Goal: Task Accomplishment & Management: Complete application form

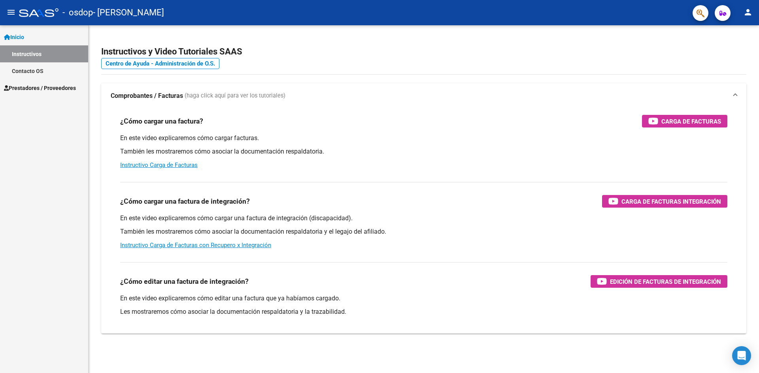
click at [749, 13] on mat-icon "person" at bounding box center [747, 12] width 9 height 9
click at [732, 58] on button "exit_to_app Salir" at bounding box center [731, 52] width 48 height 19
drag, startPoint x: 59, startPoint y: 91, endPoint x: 58, endPoint y: 99, distance: 7.9
click at [59, 91] on span "Prestadores / Proveedores" at bounding box center [40, 88] width 72 height 9
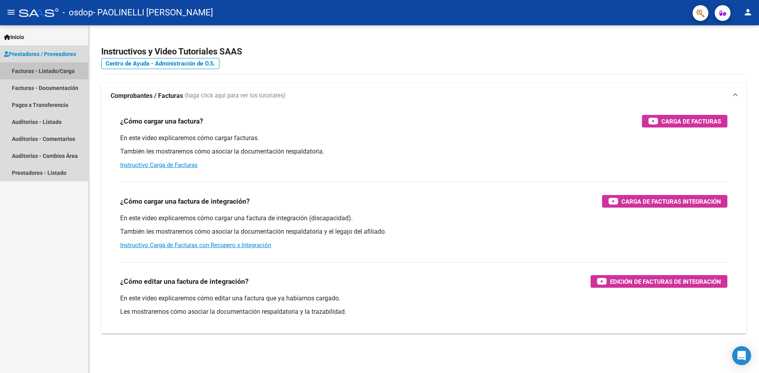
click at [53, 71] on link "Facturas - Listado/Carga" at bounding box center [44, 70] width 88 height 17
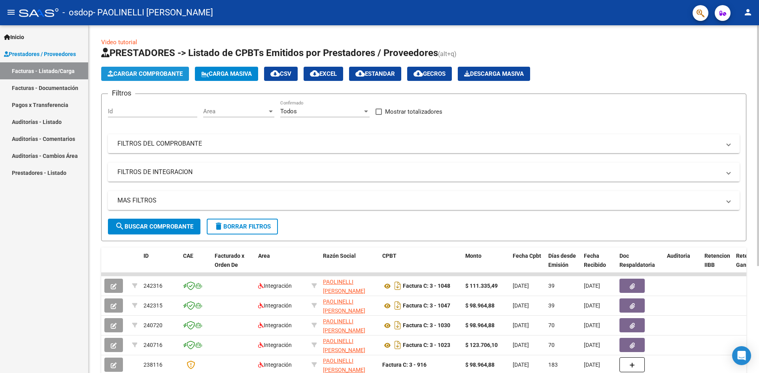
click at [142, 73] on span "Cargar Comprobante" at bounding box center [144, 73] width 75 height 7
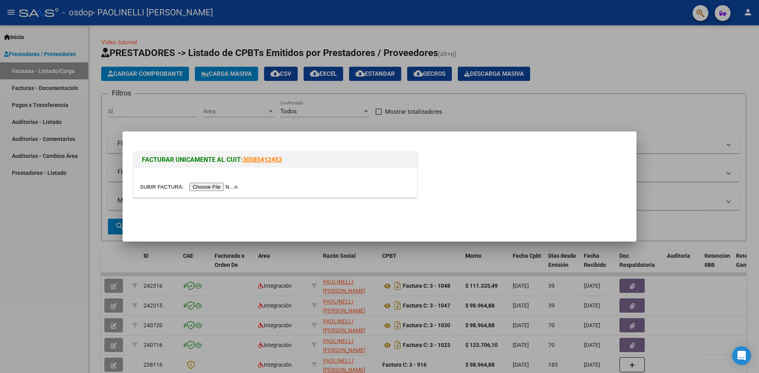
click at [206, 186] on input "file" at bounding box center [190, 187] width 100 height 8
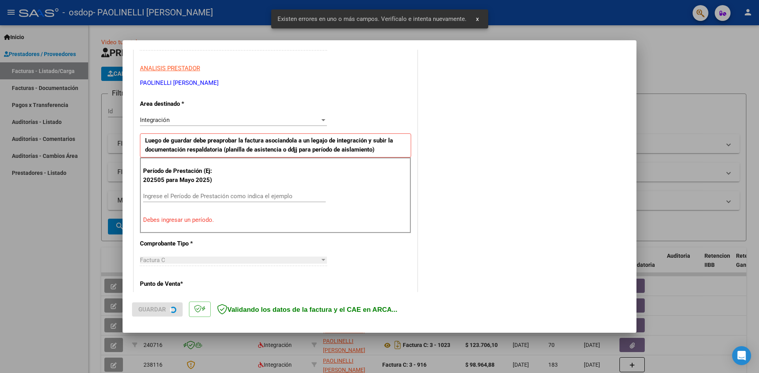
scroll to position [139, 0]
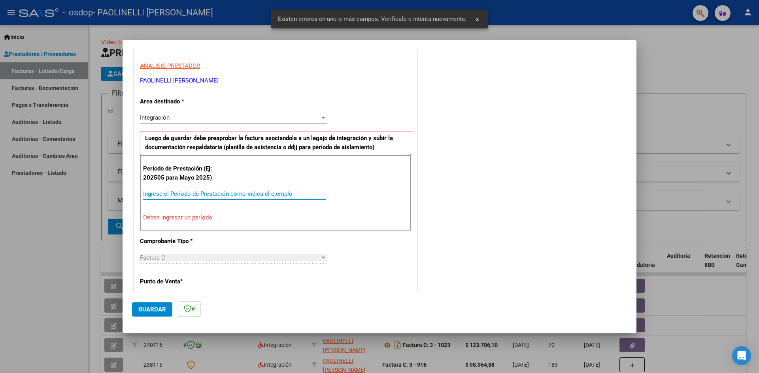
click at [230, 194] on input "Ingrese el Período de Prestación como indica el ejemplo" at bounding box center [234, 193] width 183 height 7
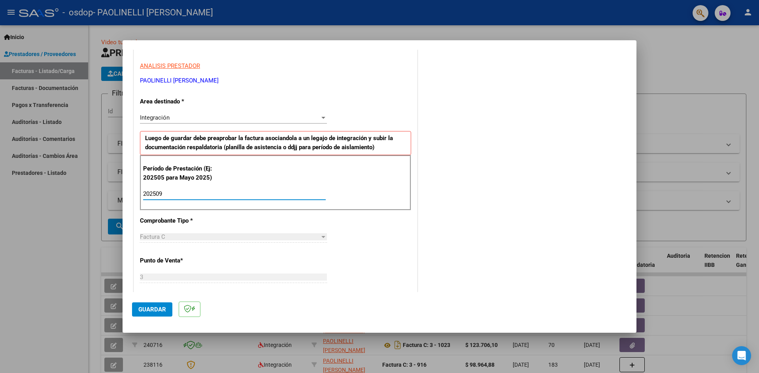
type input "202509"
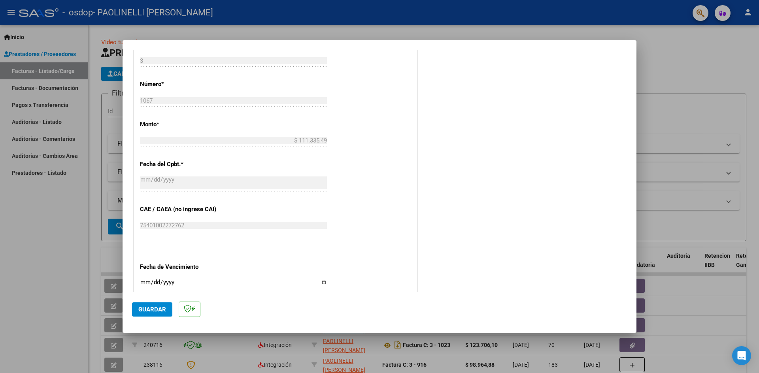
scroll to position [453, 0]
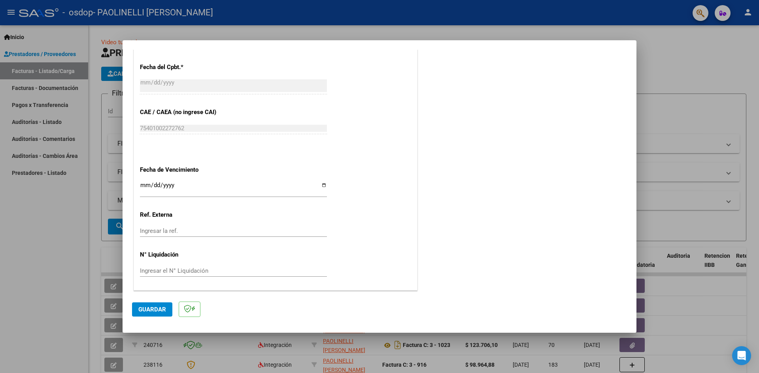
click at [322, 186] on input "Ingresar la fecha" at bounding box center [233, 188] width 187 height 13
type input "[DATE]"
click at [162, 310] on span "Guardar" at bounding box center [152, 309] width 28 height 7
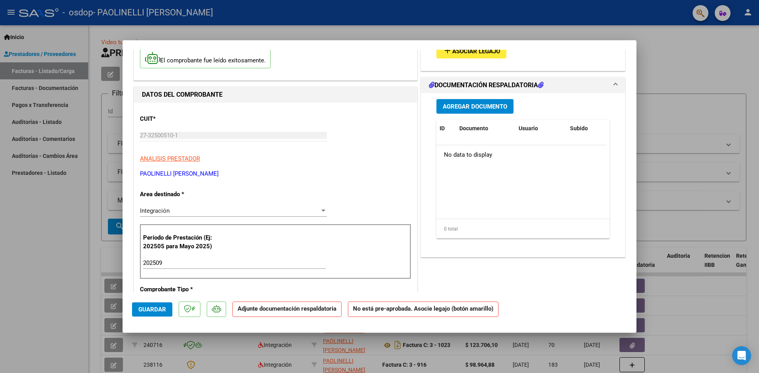
scroll to position [0, 0]
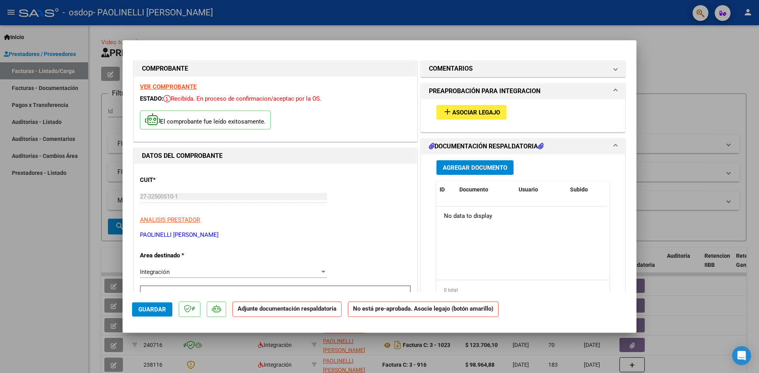
click at [447, 114] on mat-icon "add" at bounding box center [447, 111] width 9 height 9
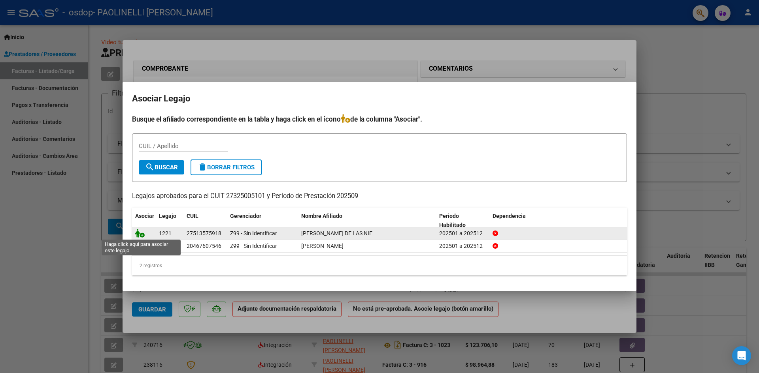
click at [137, 234] on icon at bounding box center [139, 233] width 9 height 9
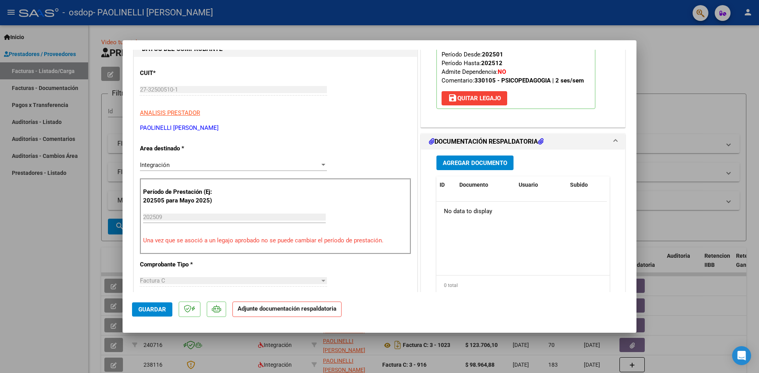
scroll to position [119, 0]
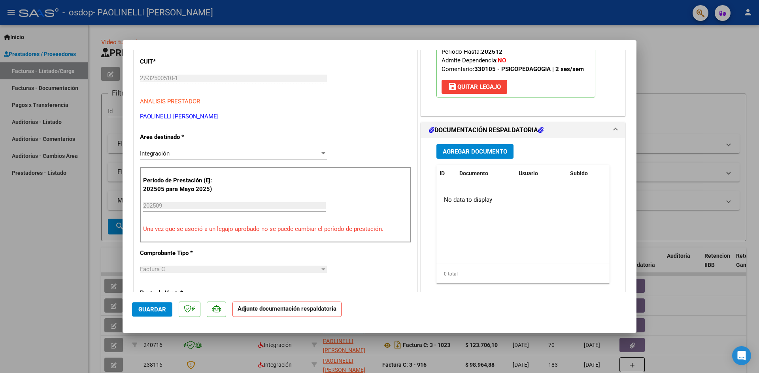
click at [462, 155] on span "Agregar Documento" at bounding box center [475, 151] width 64 height 7
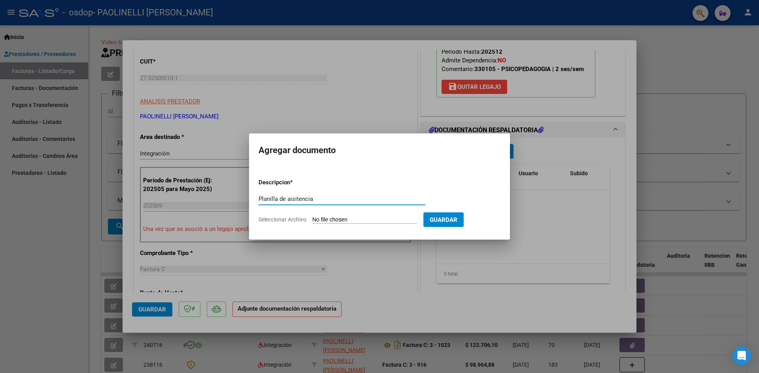
type input "Planilla de aisitencia"
click at [320, 222] on input "Seleccionar Archivo" at bounding box center [364, 221] width 105 height 8
type input "C:\fakepath\Planilla [PERSON_NAME] [DATE].pdf"
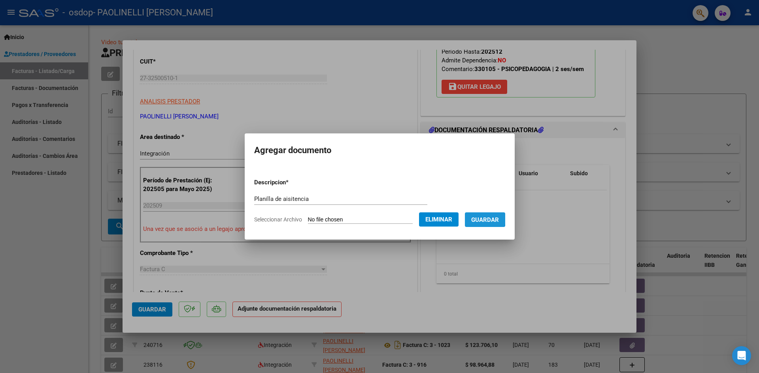
click at [485, 219] on span "Guardar" at bounding box center [485, 220] width 28 height 7
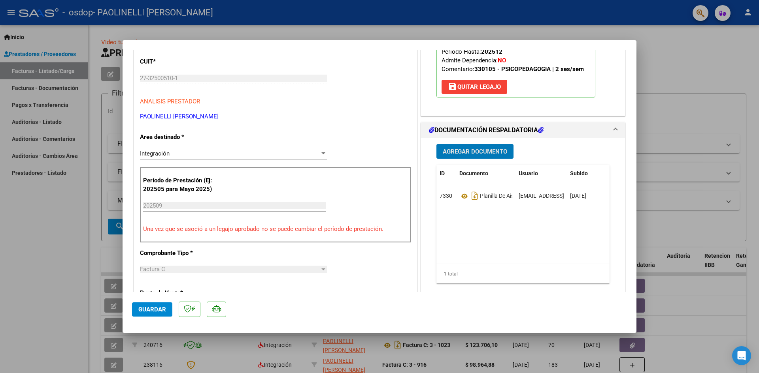
click at [462, 156] on button "Agregar Documento" at bounding box center [474, 151] width 77 height 15
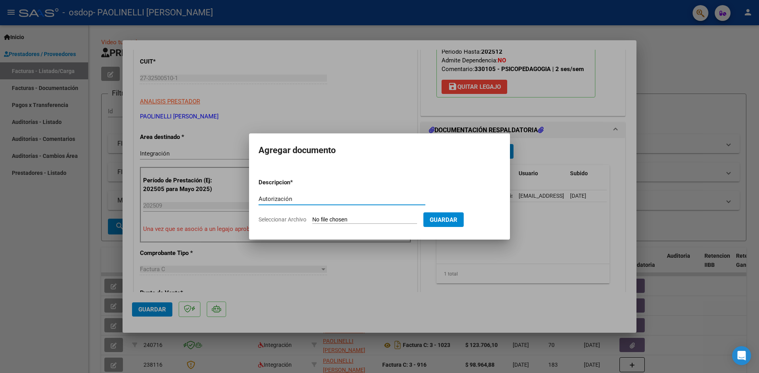
type input "Autorización"
click at [357, 219] on input "Seleccionar Archivo" at bounding box center [364, 221] width 105 height 8
type input "C:\fakepath\Aut. [PERSON_NAME] enero a [DATE].docx"
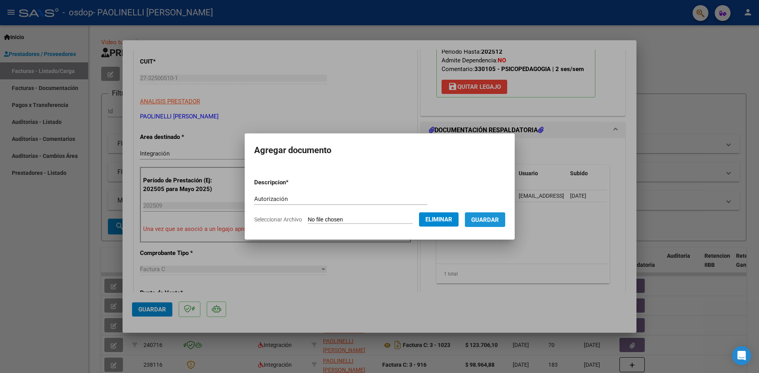
click at [482, 223] on span "Guardar" at bounding box center [485, 220] width 28 height 7
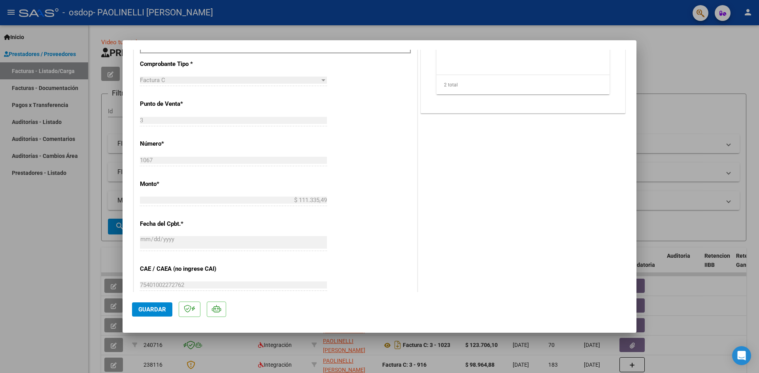
scroll to position [395, 0]
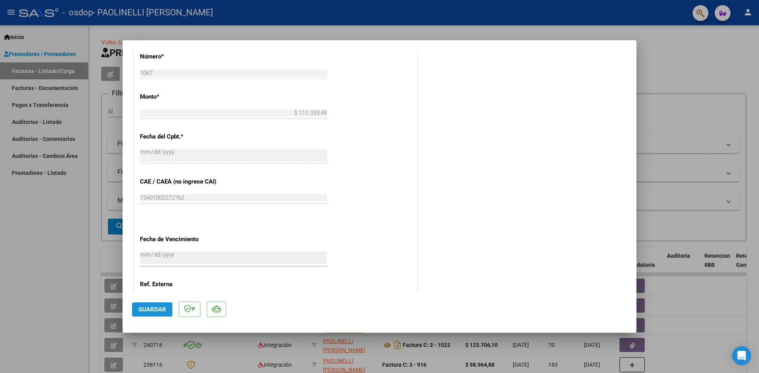
click at [153, 307] on span "Guardar" at bounding box center [152, 309] width 28 height 7
click at [724, 55] on div at bounding box center [379, 186] width 759 height 373
type input "$ 0,00"
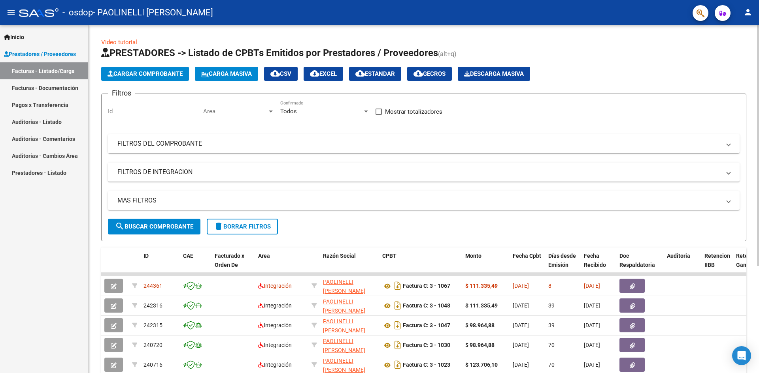
click at [146, 70] on button "Cargar Comprobante" at bounding box center [145, 74] width 88 height 14
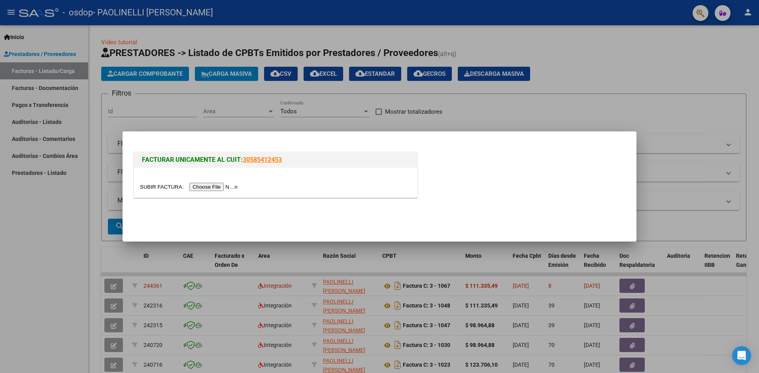
click at [204, 188] on input "file" at bounding box center [190, 187] width 100 height 8
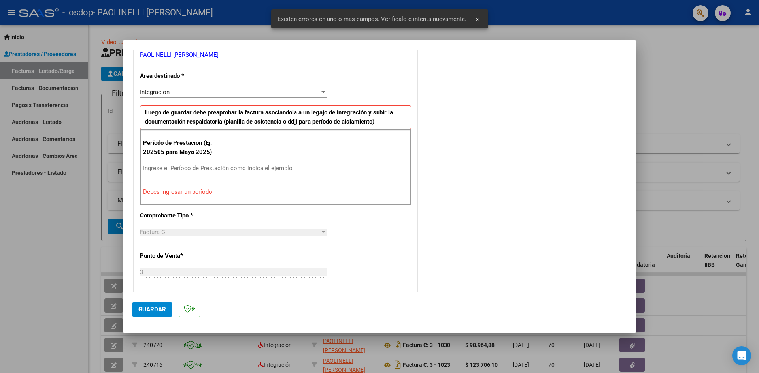
scroll to position [158, 0]
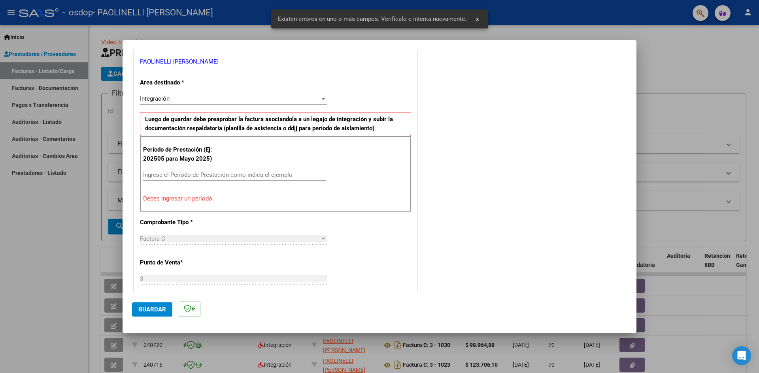
click at [185, 175] on input "Ingrese el Período de Prestación como indica el ejemplo" at bounding box center [234, 175] width 183 height 7
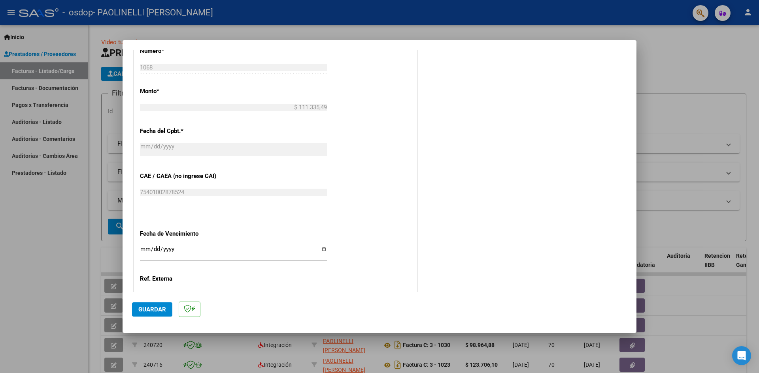
scroll to position [395, 0]
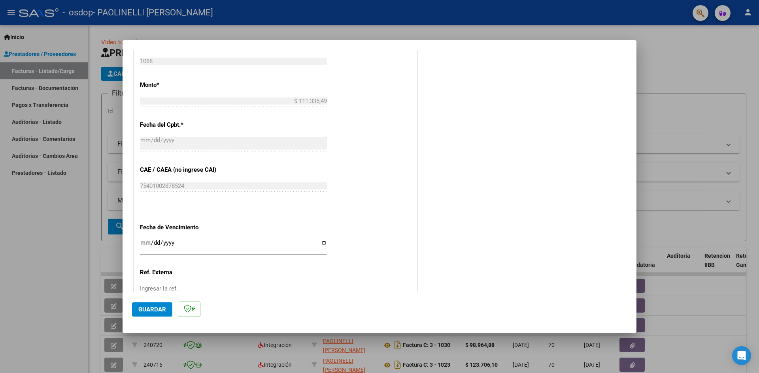
type input "202509"
click at [321, 242] on input "Ingresar la fecha" at bounding box center [233, 246] width 187 height 13
type input "[DATE]"
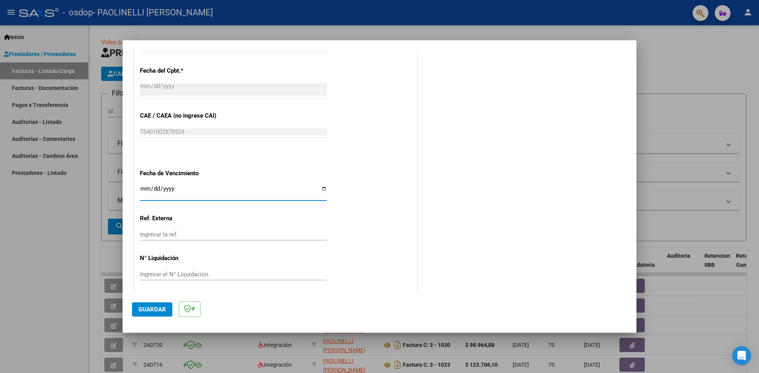
scroll to position [453, 0]
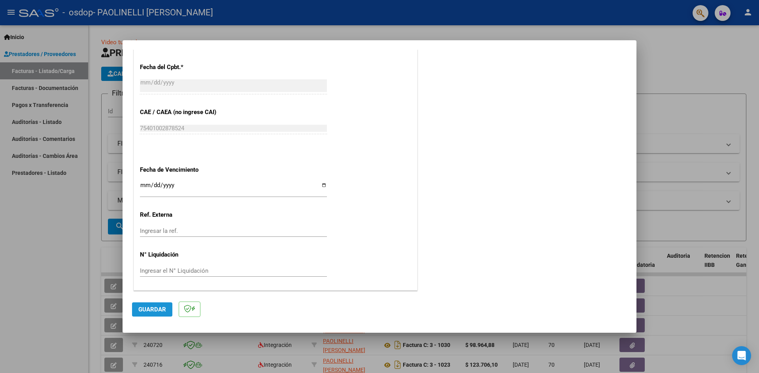
click at [161, 307] on span "Guardar" at bounding box center [152, 309] width 28 height 7
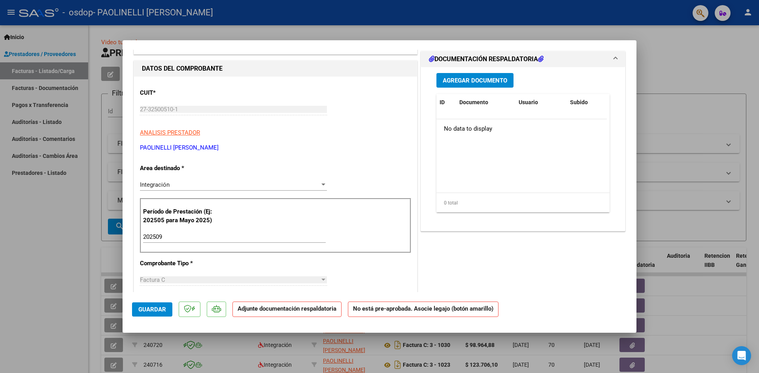
scroll to position [0, 0]
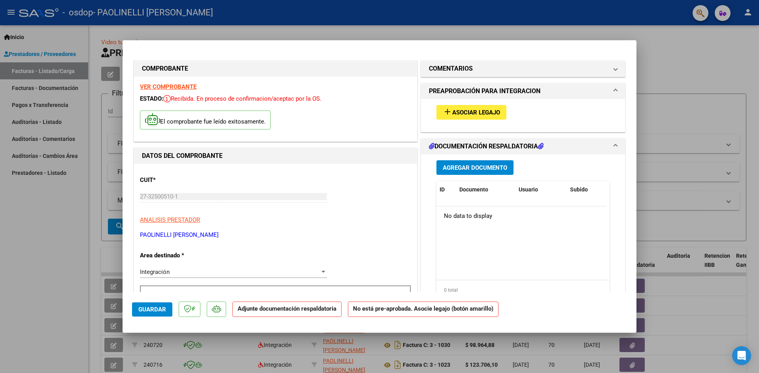
click at [492, 113] on span "Asociar Legajo" at bounding box center [476, 112] width 48 height 7
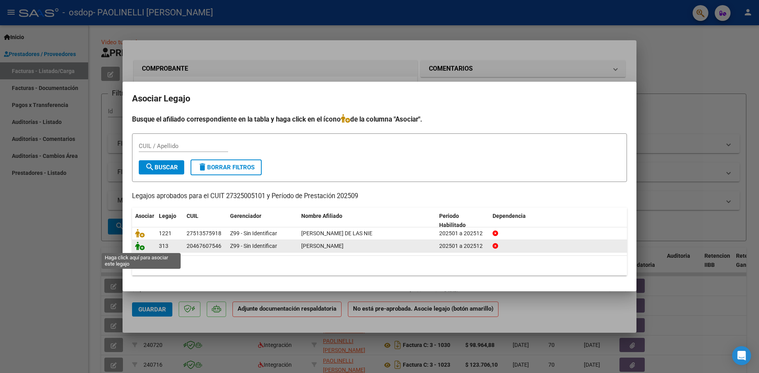
click at [138, 248] on icon at bounding box center [139, 246] width 9 height 9
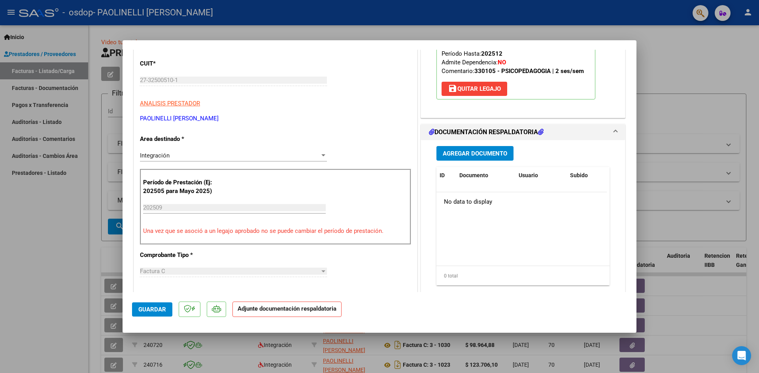
scroll to position [119, 0]
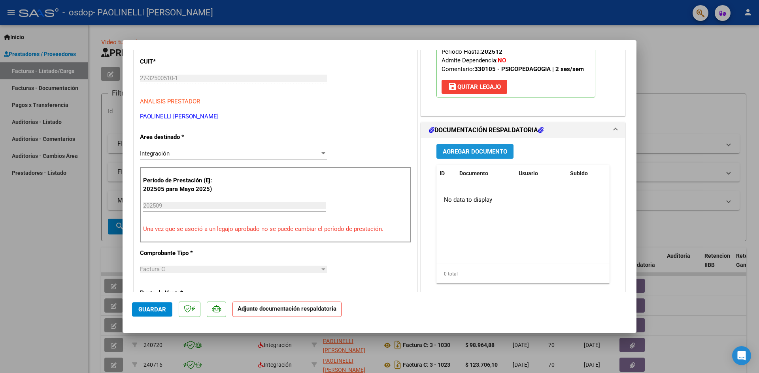
click at [471, 154] on span "Agregar Documento" at bounding box center [475, 151] width 64 height 7
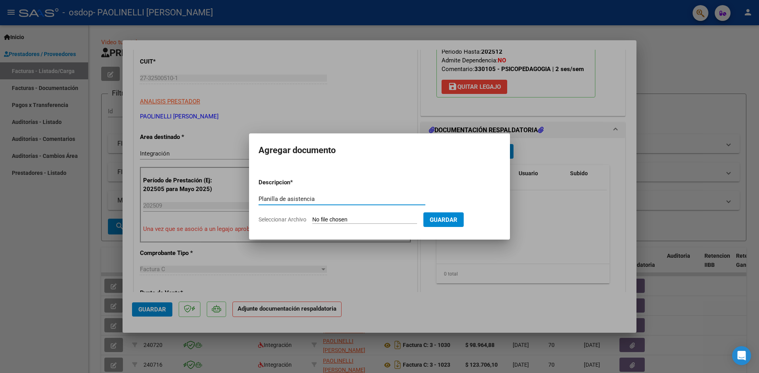
type input "Planilla de asistencia"
click at [325, 217] on input "Seleccionar Archivo" at bounding box center [364, 221] width 105 height 8
type input "C:\fakepath\Planilla Lovera [DATE].pdf"
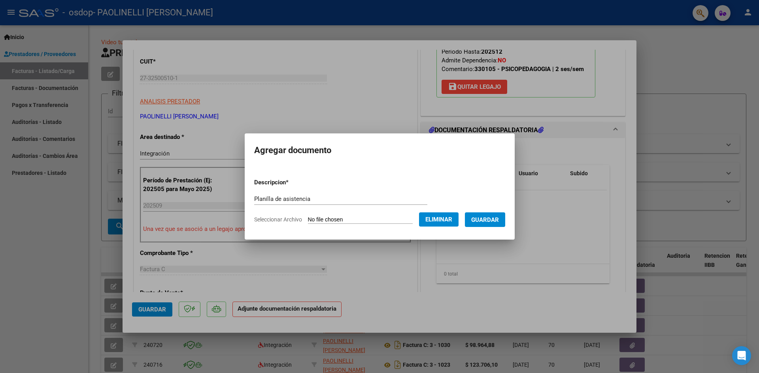
click at [499, 217] on span "Guardar" at bounding box center [485, 220] width 28 height 7
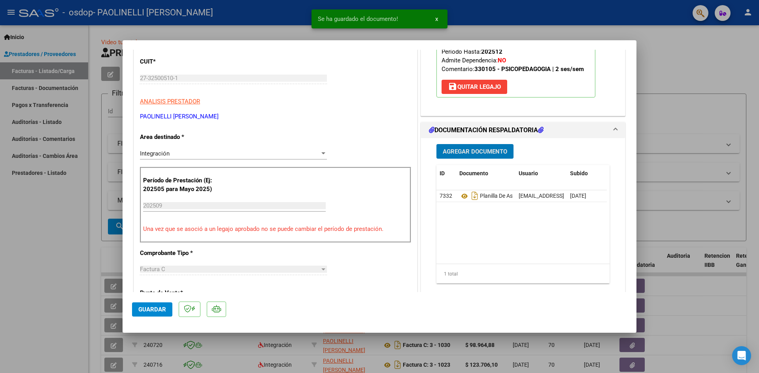
click at [483, 150] on span "Agregar Documento" at bounding box center [475, 151] width 64 height 7
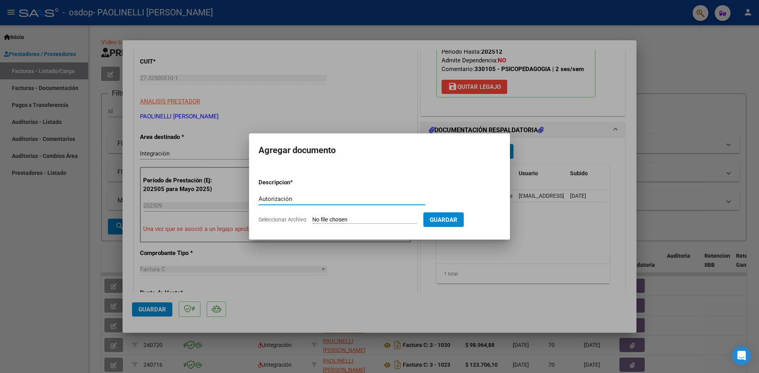
type input "Autorización"
click at [382, 222] on input "Seleccionar Archivo" at bounding box center [364, 221] width 105 height 8
type input "C:\fakepath\Aut. Lovera enero a [DATE].docx"
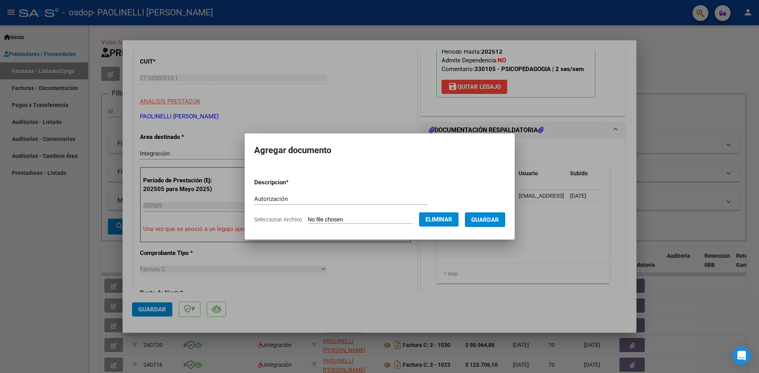
click at [488, 223] on span "Guardar" at bounding box center [485, 220] width 28 height 7
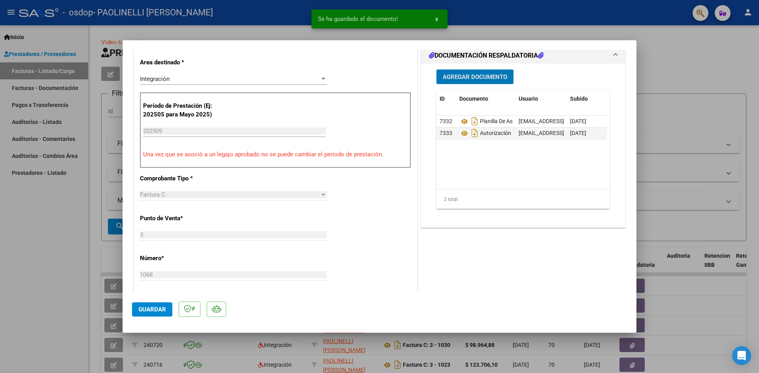
scroll to position [277, 0]
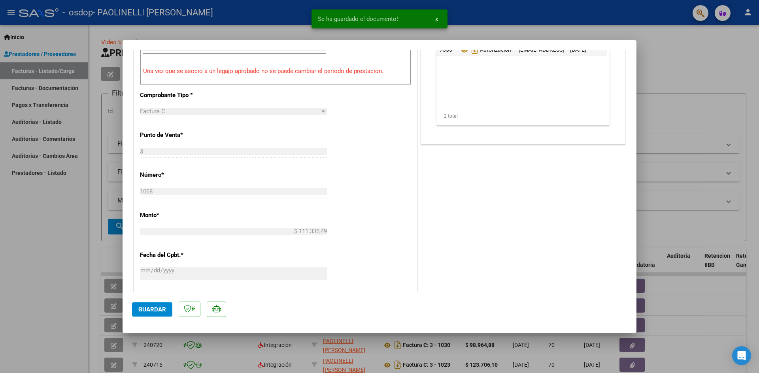
click at [146, 304] on button "Guardar" at bounding box center [152, 310] width 40 height 14
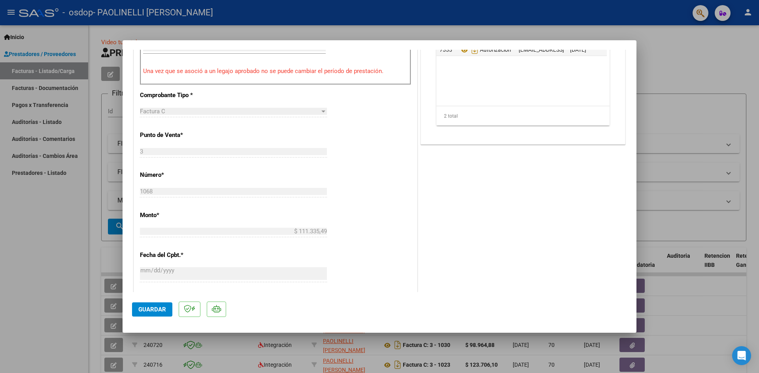
click at [658, 67] on div at bounding box center [379, 186] width 759 height 373
type input "$ 0,00"
